Goal: Information Seeking & Learning: Learn about a topic

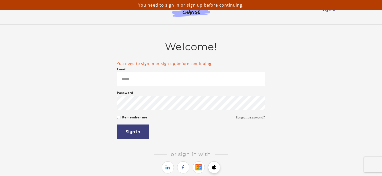
click at [213, 168] on icon "https://courses.thinkific.com/users/auth/apple?ss%5Breferral%5D=&ss%5Buser_retu…" at bounding box center [214, 167] width 6 height 6
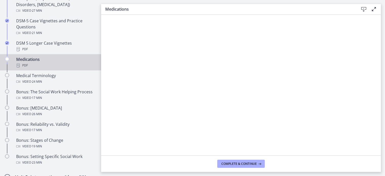
scroll to position [316, 0]
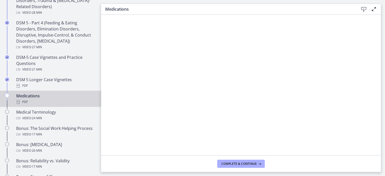
click at [7, 95] on icon "Chapters" at bounding box center [7, 95] width 4 height 4
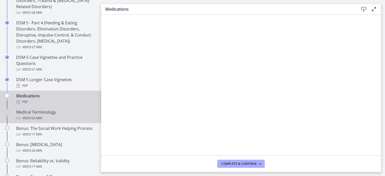
click at [53, 115] on div "Video · 24 min" at bounding box center [55, 118] width 79 height 6
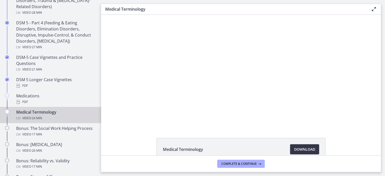
click at [299, 149] on span "Download Opens in a new window" at bounding box center [305, 149] width 21 height 6
click at [247, 165] on span "Complete & continue" at bounding box center [239, 164] width 35 height 4
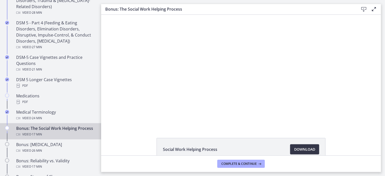
click at [300, 149] on span "Download Opens in a new window" at bounding box center [305, 149] width 21 height 6
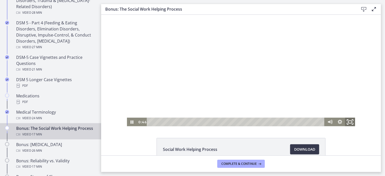
click at [348, 121] on icon "Fullscreen" at bounding box center [350, 121] width 12 height 10
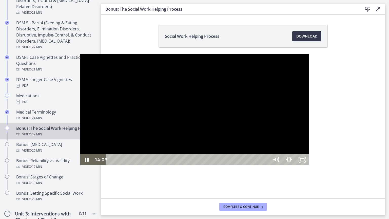
click at [217, 153] on div at bounding box center [194, 109] width 229 height 111
click at [182, 128] on div at bounding box center [194, 109] width 229 height 111
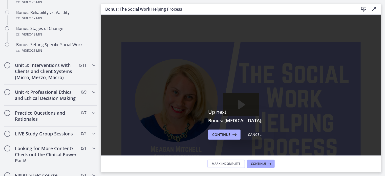
scroll to position [423, 0]
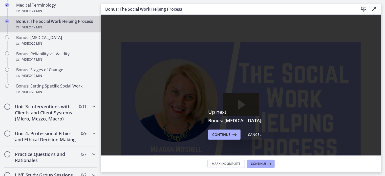
click at [91, 110] on icon "Chapters" at bounding box center [94, 107] width 6 height 6
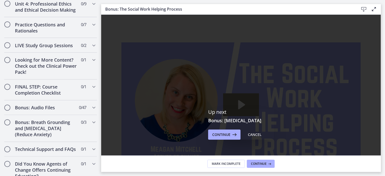
scroll to position [423, 0]
click at [53, 48] on h2 "LIVE Study Group Sessions" at bounding box center [46, 45] width 62 height 6
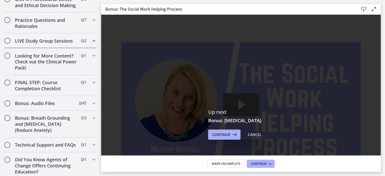
scroll to position [229, 0]
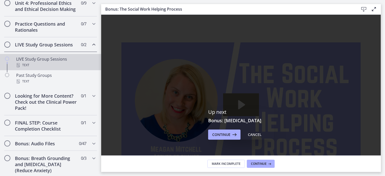
click at [25, 65] on div "LIVE Study Group Sessions Text" at bounding box center [55, 62] width 79 height 12
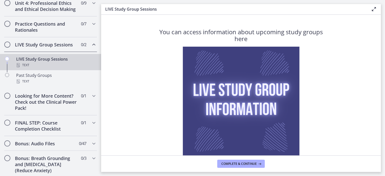
click at [363, 103] on section "You can access information about upcoming study groups here Click to Access Upc…" at bounding box center [241, 85] width 280 height 141
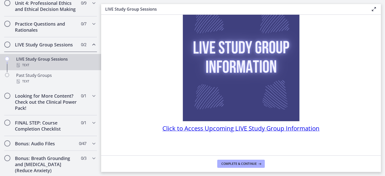
scroll to position [43, 0]
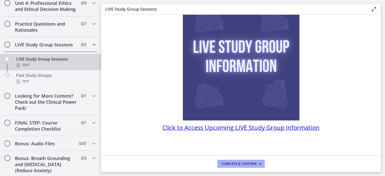
click at [295, 128] on span "Click to Access Upcoming LIVE Study Group Information" at bounding box center [241, 127] width 157 height 8
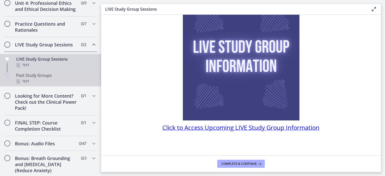
click at [22, 84] on div "Text" at bounding box center [55, 81] width 79 height 6
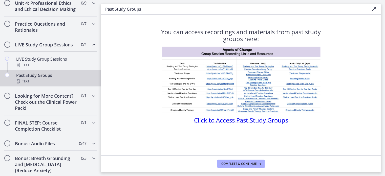
click at [218, 117] on span "Click to Access Past Study Groups" at bounding box center [241, 120] width 94 height 8
click at [256, 85] on img at bounding box center [241, 80] width 159 height 66
